Goal: Task Accomplishment & Management: Complete application form

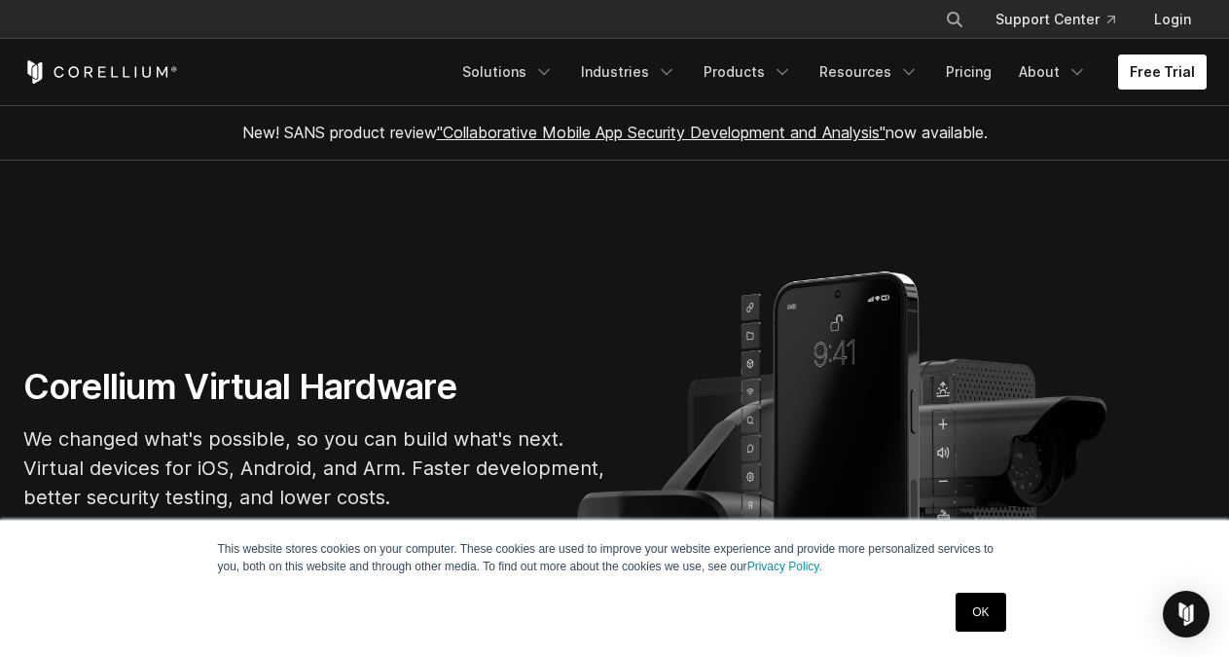
click at [1148, 54] on link "Free Trial" at bounding box center [1162, 71] width 89 height 35
click at [1147, 62] on link "Free Trial" at bounding box center [1162, 71] width 89 height 35
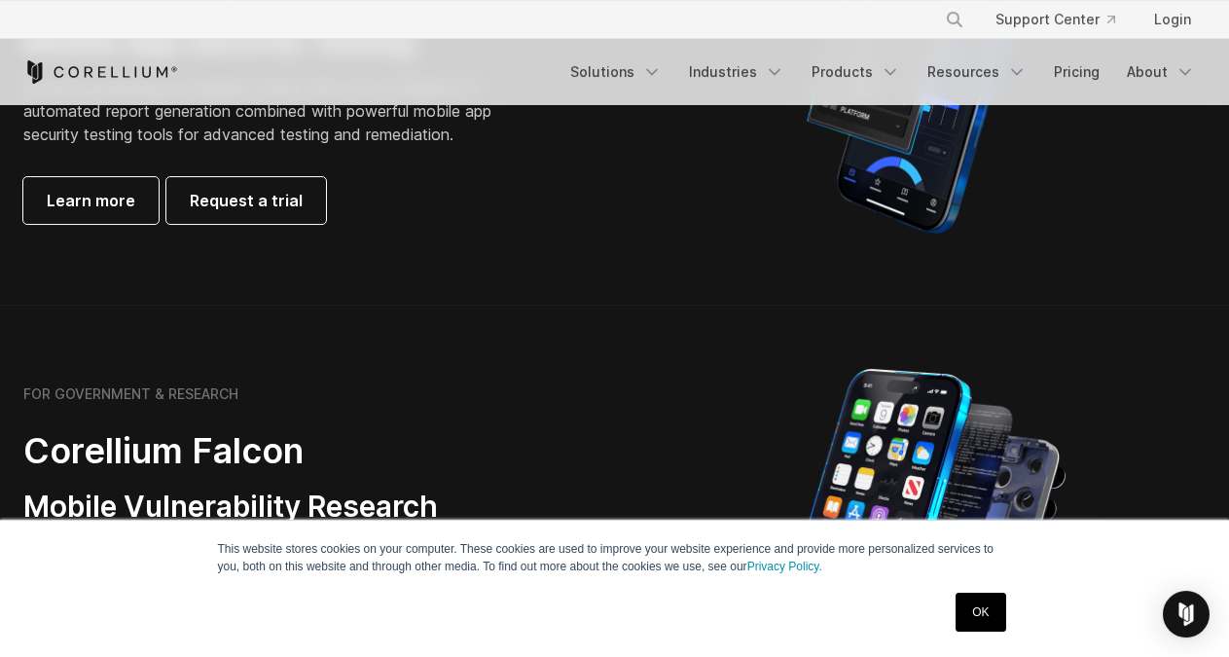
scroll to position [695, 0]
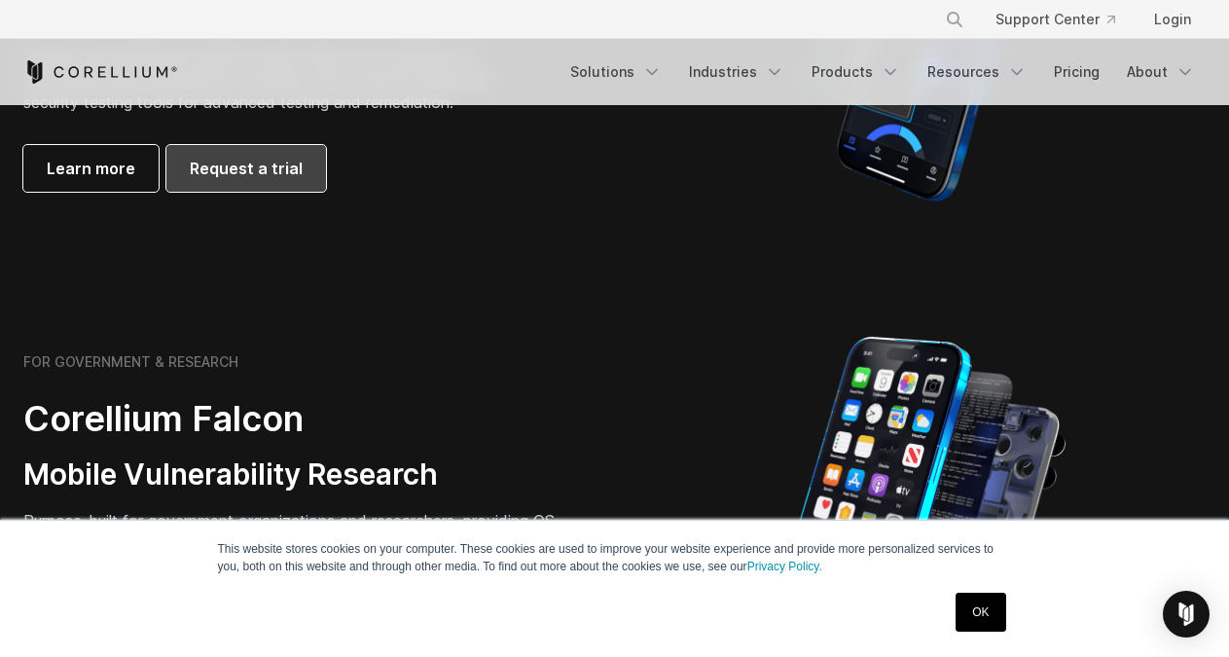
click at [231, 176] on span "Request a trial" at bounding box center [246, 168] width 113 height 23
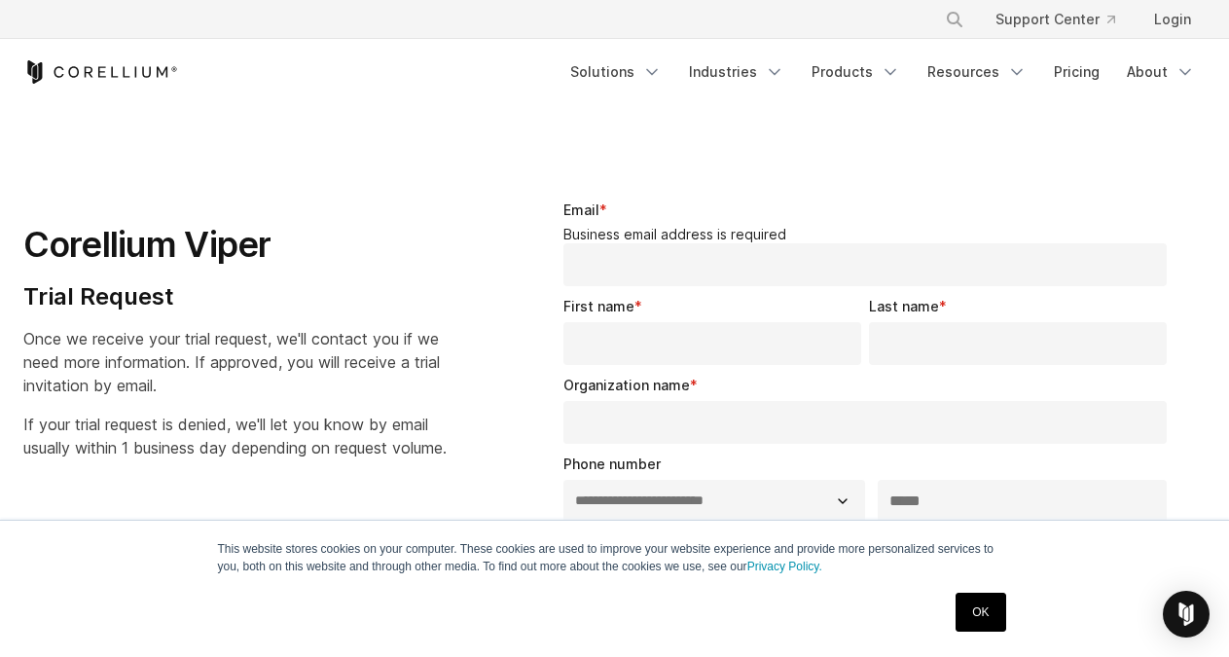
select select "**"
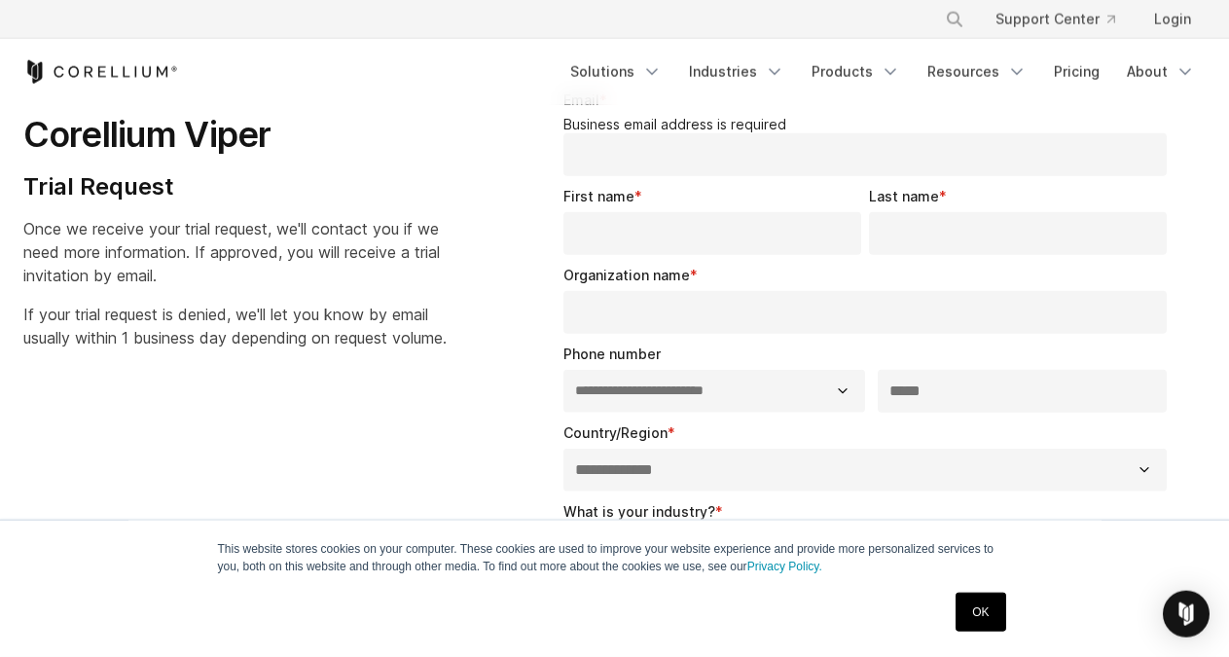
scroll to position [99, 0]
